Goal: Transaction & Acquisition: Purchase product/service

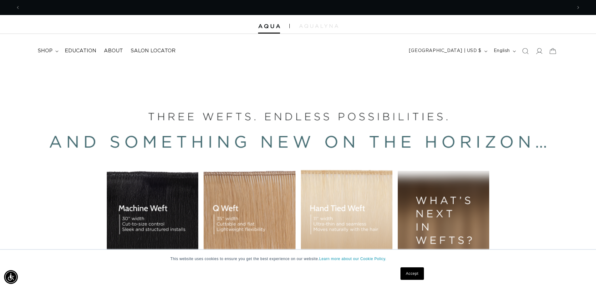
scroll to position [0, 1104]
click at [539, 53] on icon at bounding box center [539, 51] width 7 height 7
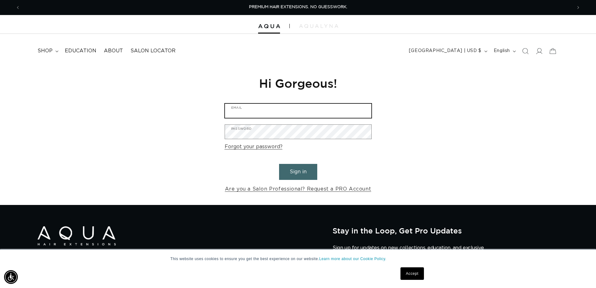
type input "erika@salon427.com"
click at [299, 173] on button "Sign in" at bounding box center [298, 172] width 38 height 16
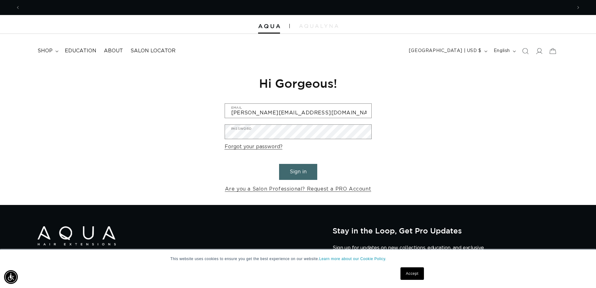
scroll to position [0, 552]
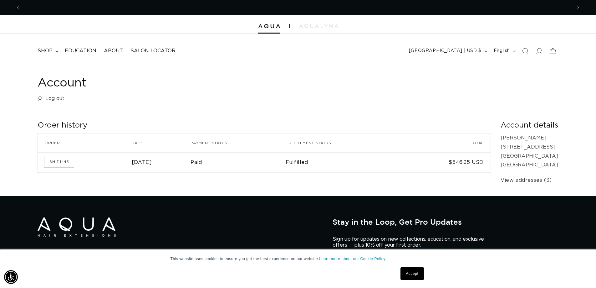
scroll to position [0, 1104]
click at [46, 53] on span "shop" at bounding box center [45, 51] width 15 height 7
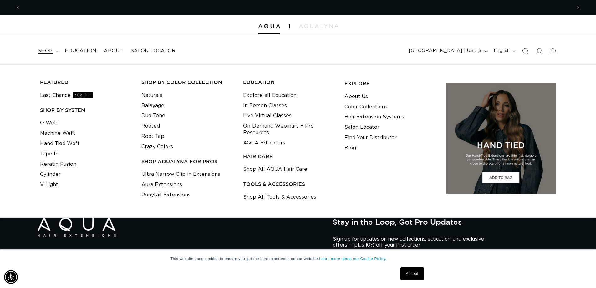
scroll to position [0, 0]
click at [53, 162] on link "Keratin Fusion" at bounding box center [58, 164] width 36 height 10
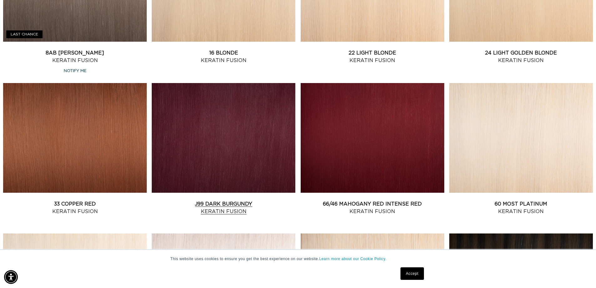
scroll to position [0, 552]
click at [412, 200] on link "66/46 Mahogany Red Intense Red Keratin Fusion" at bounding box center [373, 207] width 144 height 15
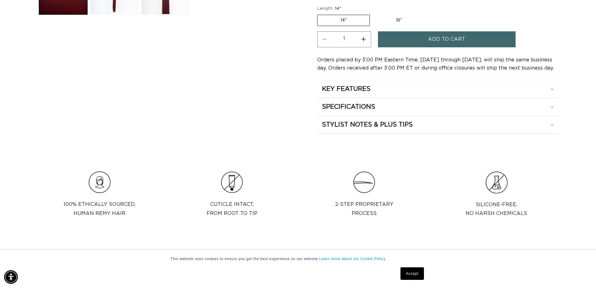
scroll to position [0, 552]
click at [364, 40] on button "Increase quantity for 66/46 Mahogany Red Intense Red - Keratin Fusion" at bounding box center [364, 39] width 14 height 16
type input "2"
click at [392, 16] on label "18" Variant sold out or unavailable" at bounding box center [399, 20] width 52 height 11
click at [373, 14] on input "18" Variant sold out or unavailable" at bounding box center [373, 13] width 0 height 0
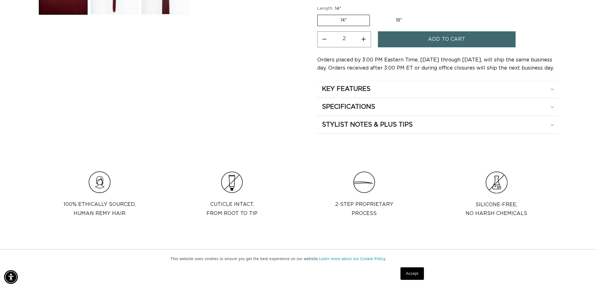
radio input "true"
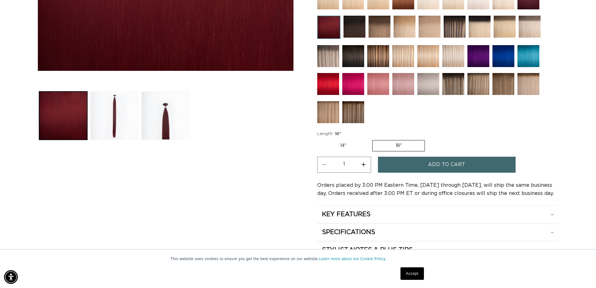
scroll to position [0, 1104]
click at [362, 166] on button "Increase quantity for 66/46 Mahogany Red Intense Red - Keratin Fusion" at bounding box center [364, 165] width 14 height 16
type input "2"
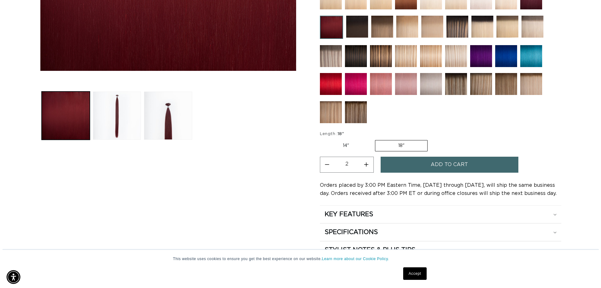
scroll to position [0, 0]
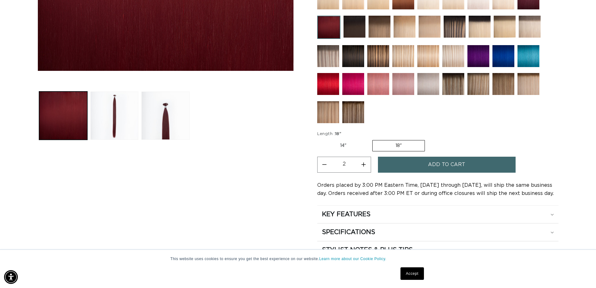
click at [425, 165] on button "Add to cart" at bounding box center [447, 165] width 138 height 16
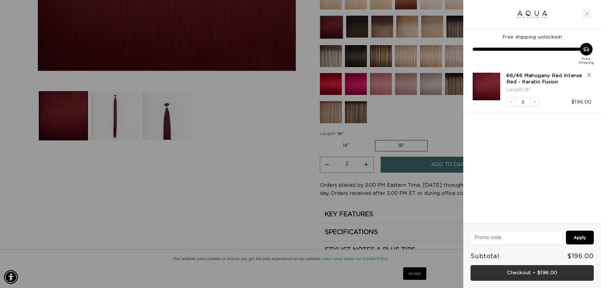
click at [513, 270] on link "Checkout • $196.00" at bounding box center [532, 273] width 123 height 16
